Goal: Understand site structure: Understand site structure

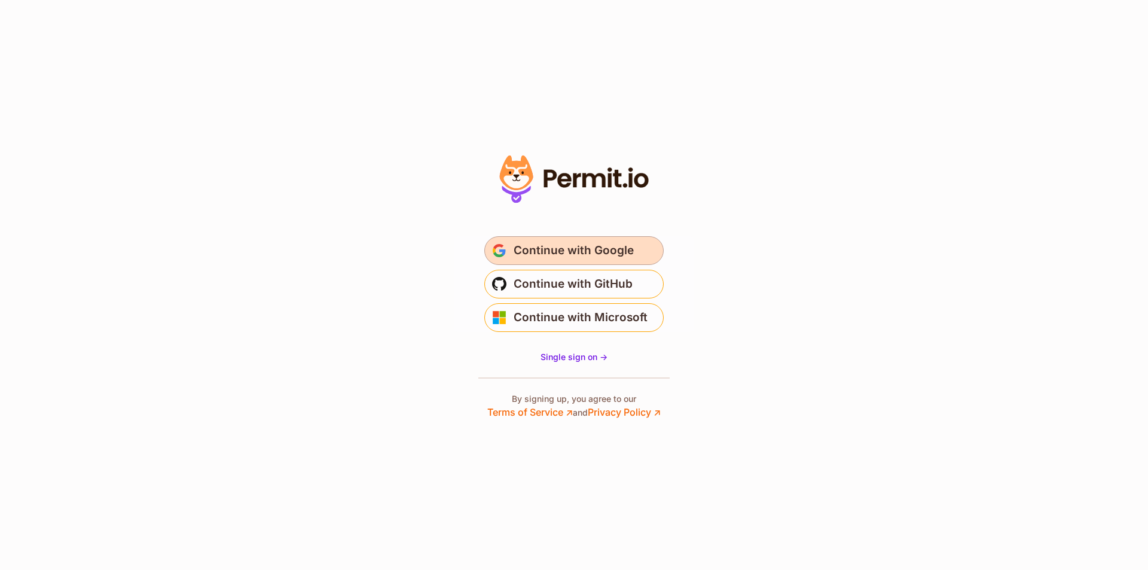
click at [594, 259] on span "Continue with Google" at bounding box center [574, 250] width 120 height 19
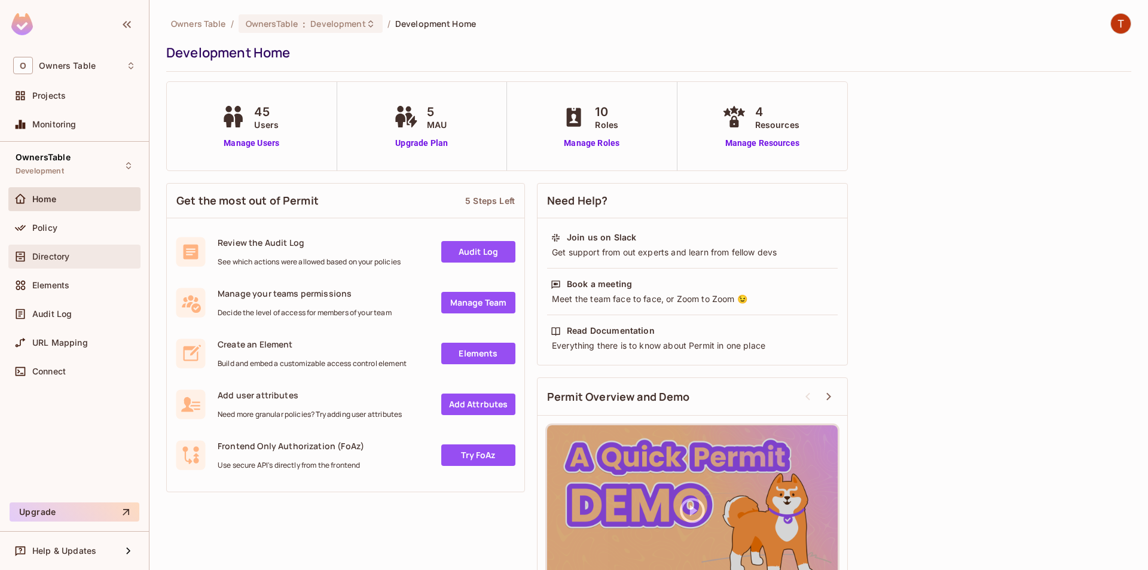
click at [53, 258] on span "Directory" at bounding box center [50, 257] width 37 height 10
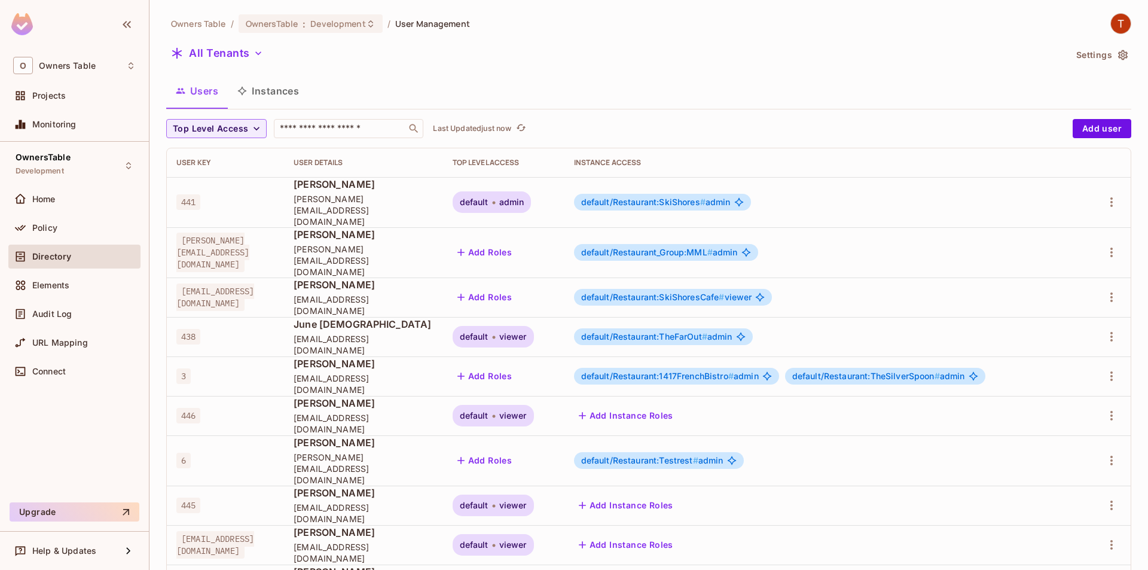
click at [262, 95] on button "Instances" at bounding box center [268, 91] width 81 height 30
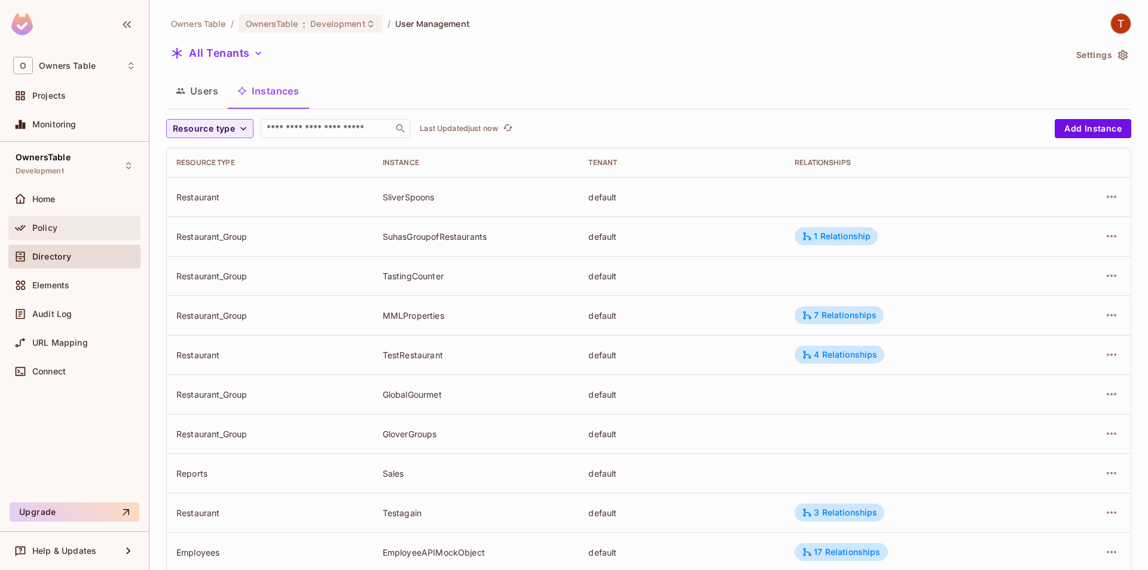
click at [66, 229] on div "Policy" at bounding box center [83, 228] width 103 height 10
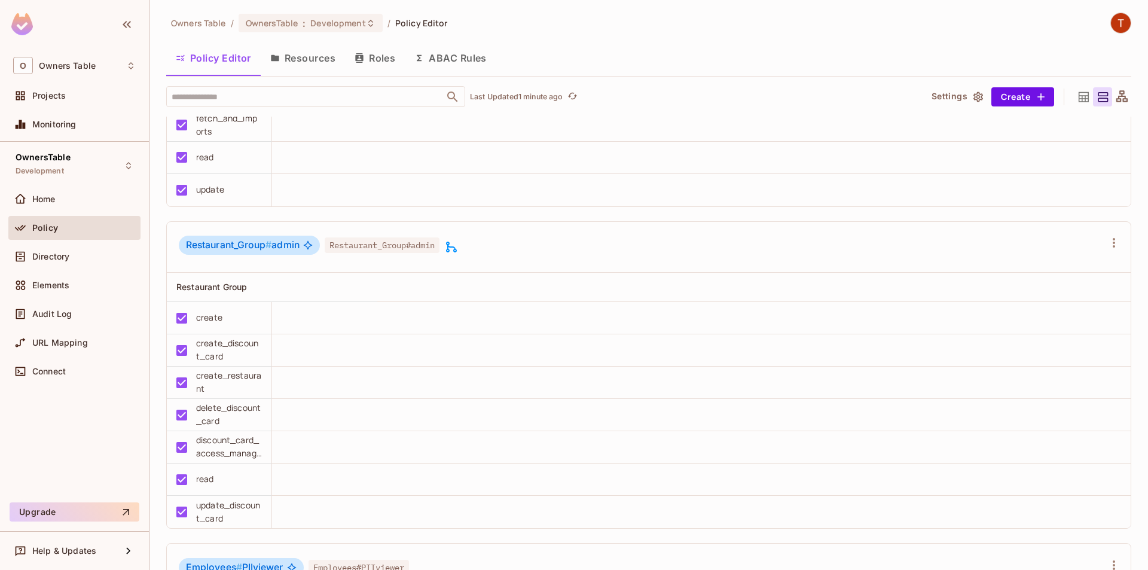
scroll to position [837, 0]
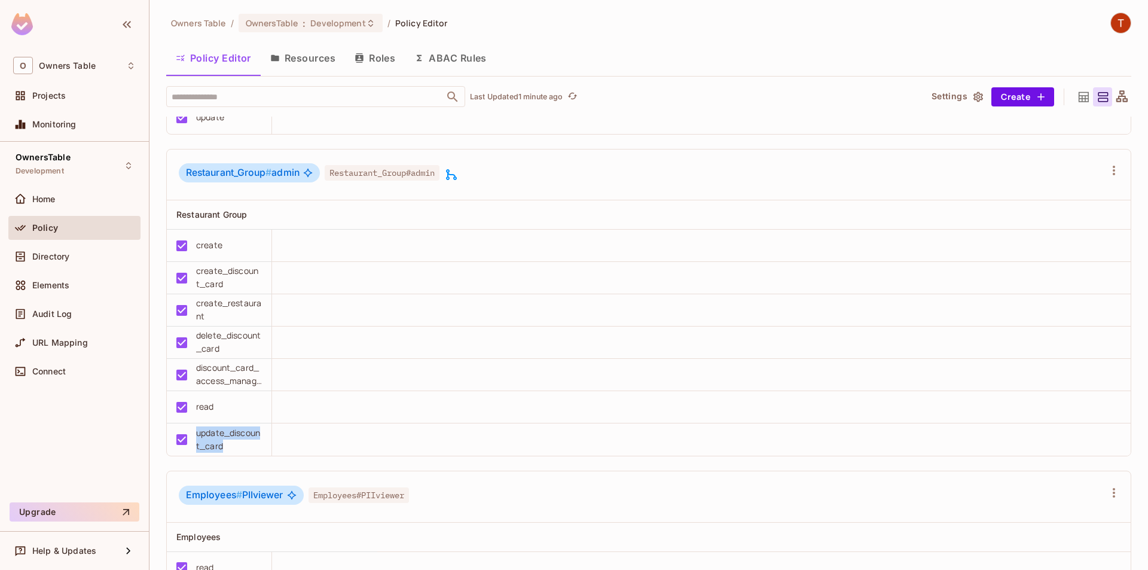
drag, startPoint x: 195, startPoint y: 433, endPoint x: 233, endPoint y: 441, distance: 38.3
click at [233, 441] on div "update_discount_card" at bounding box center [215, 440] width 93 height 26
click at [233, 441] on div "update_discount_card" at bounding box center [229, 439] width 66 height 26
click at [207, 276] on div "create_discount_card" at bounding box center [229, 277] width 66 height 26
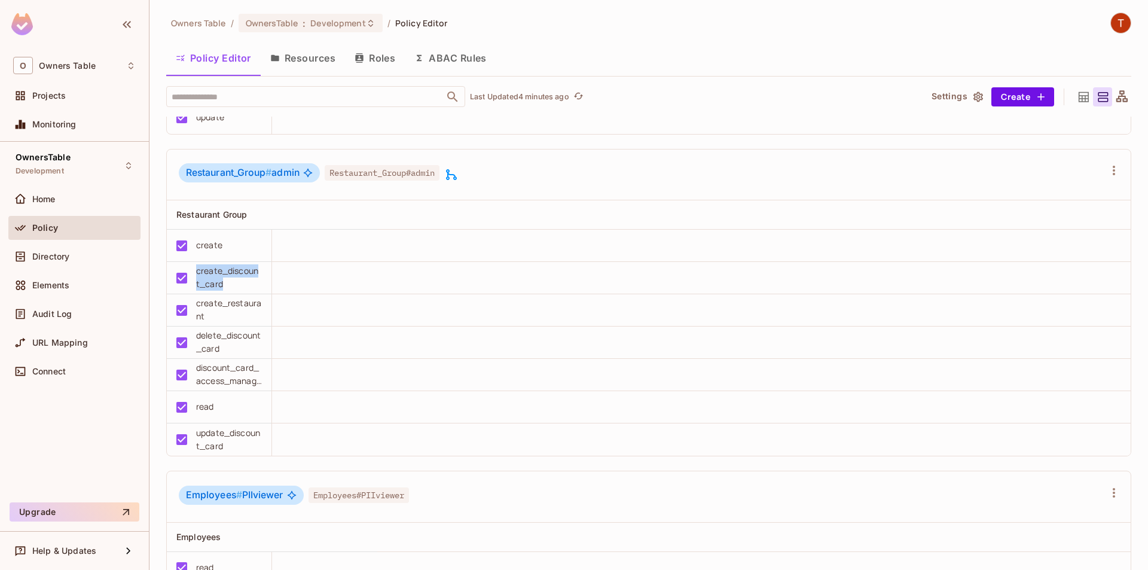
click at [207, 276] on div "create_discount_card" at bounding box center [229, 277] width 66 height 26
